Goal: Information Seeking & Learning: Learn about a topic

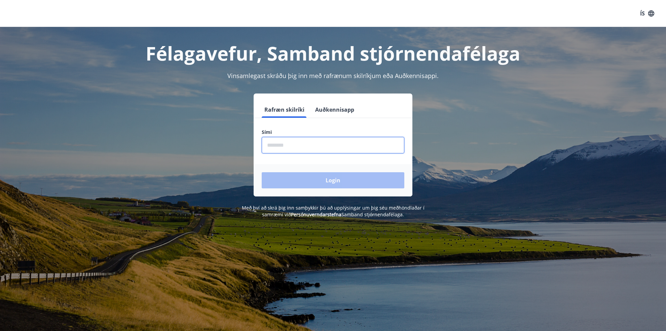
click at [296, 148] on input "phone" at bounding box center [333, 145] width 143 height 16
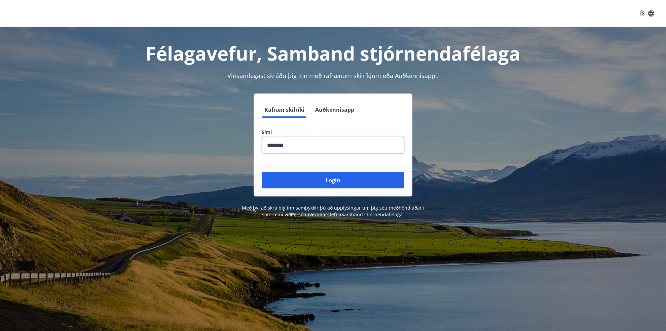
type input "********"
click at [262, 172] on button "Login" at bounding box center [333, 180] width 143 height 16
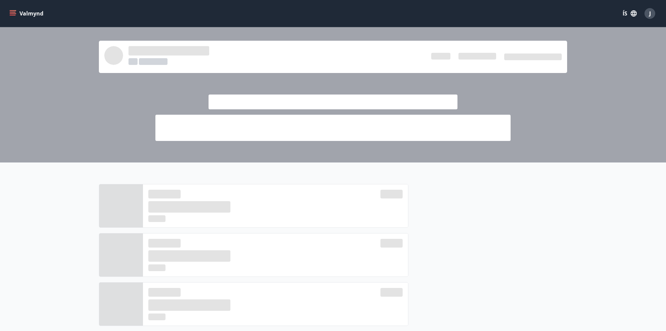
click at [11, 13] on icon "menu" at bounding box center [12, 13] width 7 height 7
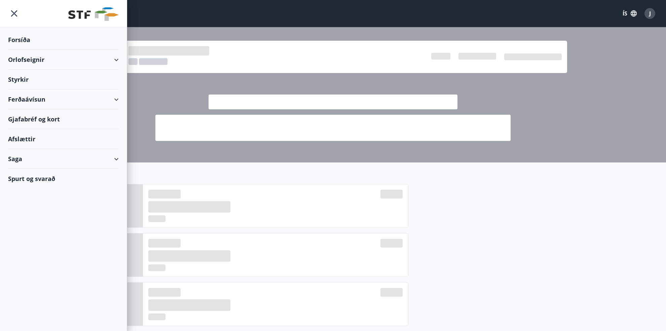
click at [29, 138] on div "Afslættir" at bounding box center [63, 139] width 111 height 20
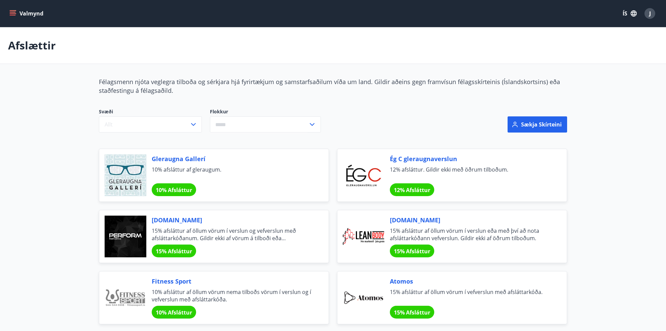
click at [312, 125] on icon at bounding box center [312, 124] width 8 height 8
click at [261, 153] on li "Bíllinn" at bounding box center [265, 151] width 110 height 12
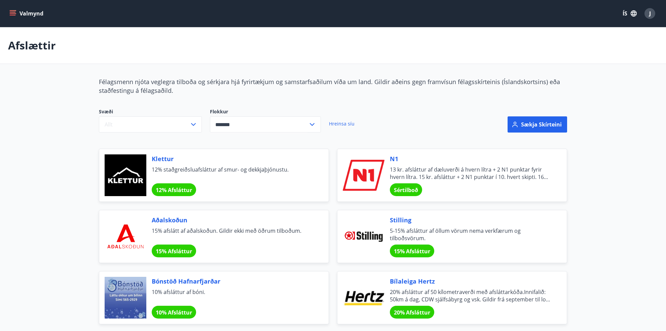
click at [313, 125] on icon at bounding box center [312, 124] width 8 height 8
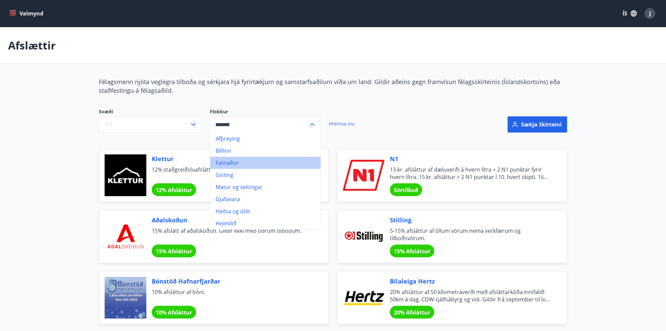
click at [239, 162] on li "Fatnaður" at bounding box center [265, 163] width 110 height 12
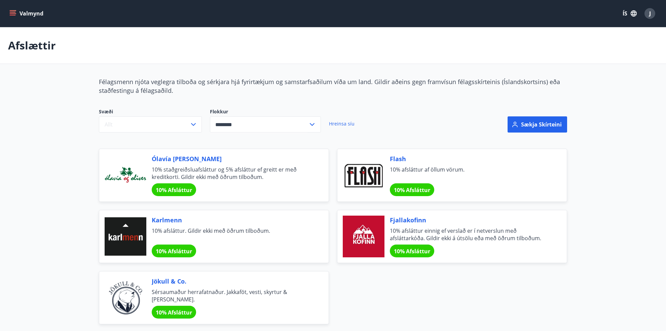
click at [315, 124] on icon at bounding box center [312, 124] width 8 height 8
click at [242, 209] on li "Heilsa og útlit" at bounding box center [265, 211] width 110 height 12
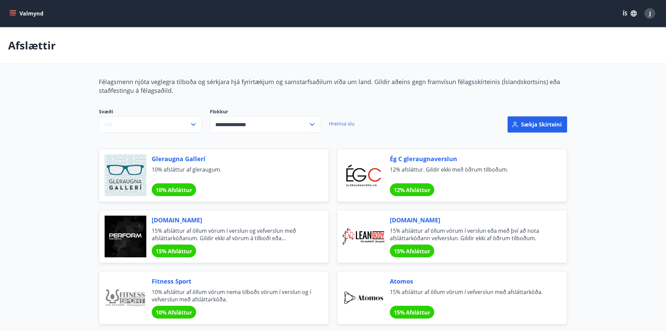
click at [309, 125] on icon at bounding box center [312, 124] width 8 height 8
click at [267, 147] on li "Bíllinn" at bounding box center [265, 151] width 110 height 12
type input "*******"
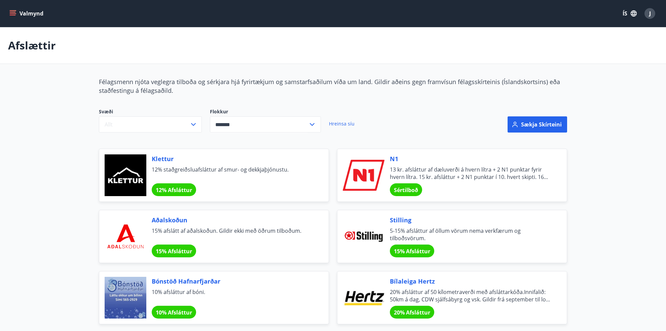
click at [179, 218] on span "Aðalskoðun" at bounding box center [232, 220] width 161 height 9
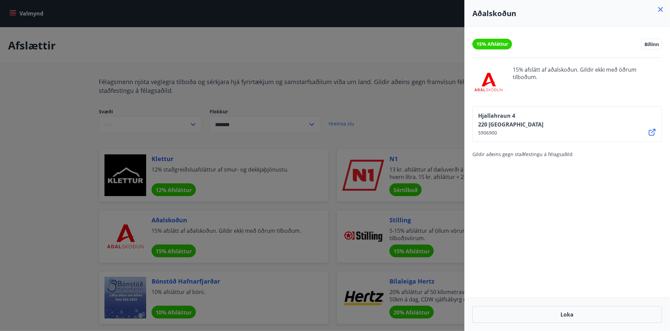
click at [662, 11] on icon at bounding box center [661, 9] width 5 height 5
